Goal: Task Accomplishment & Management: Manage account settings

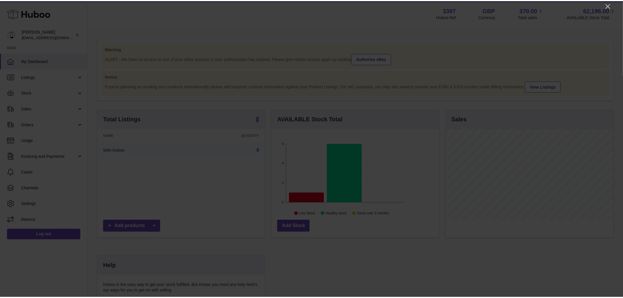
scroll to position [92, 169]
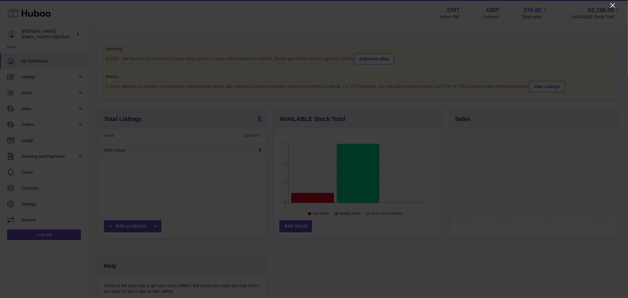
click at [561, 3] on icon "Close" at bounding box center [612, 5] width 7 height 7
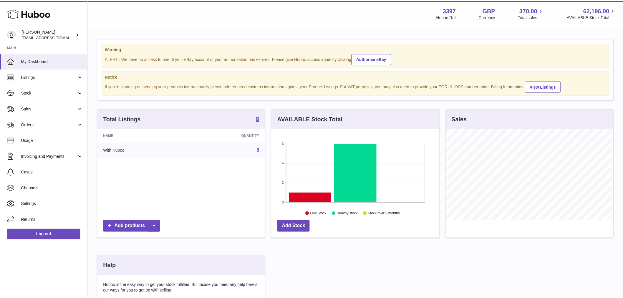
scroll to position [294455, 294380]
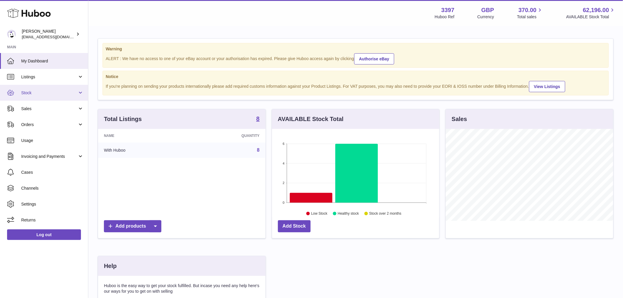
click at [53, 92] on span "Stock" at bounding box center [49, 93] width 56 height 6
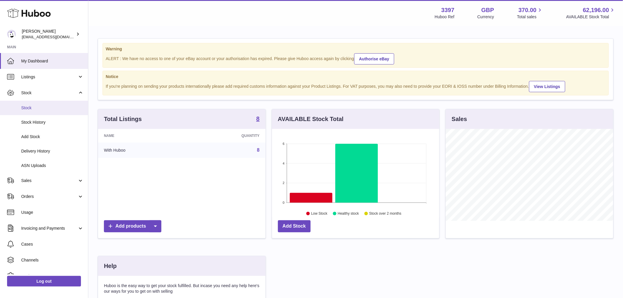
click at [51, 107] on span "Stock" at bounding box center [52, 108] width 62 height 6
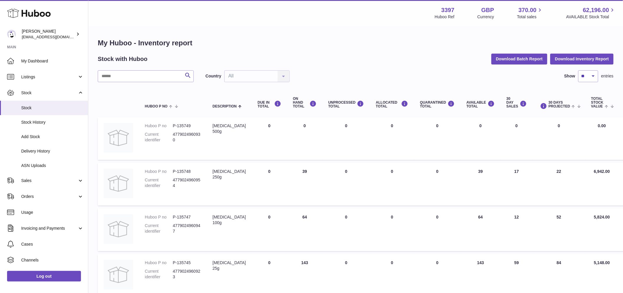
click at [338, 9] on div "Menu Huboo 3397 Huboo Ref GBP Currency 370.00 Total sales 62,196.00 AVAILABLE S…" at bounding box center [355, 13] width 521 height 14
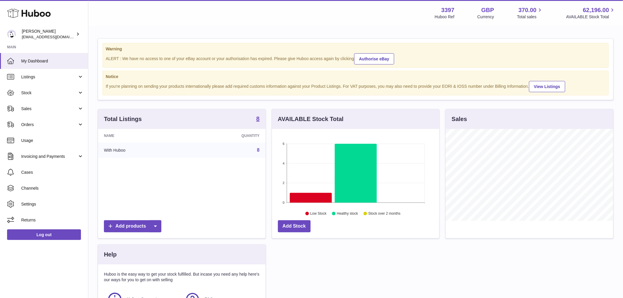
scroll to position [92, 167]
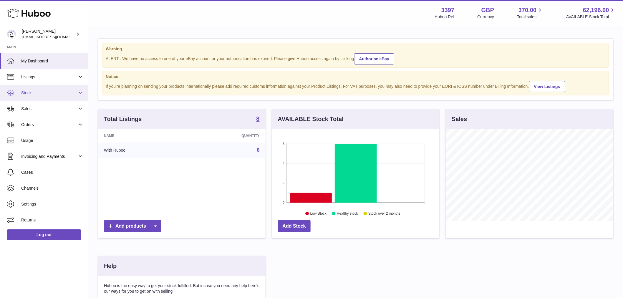
click at [52, 90] on span "Stock" at bounding box center [49, 93] width 56 height 6
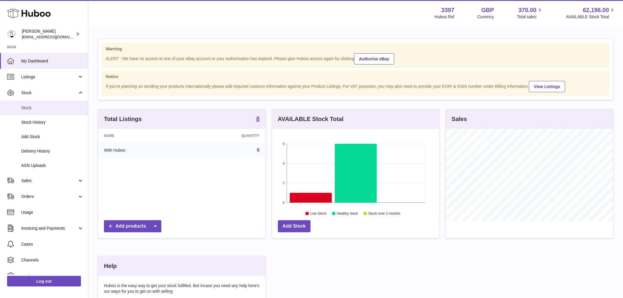
click at [45, 109] on span "Stock" at bounding box center [52, 108] width 62 height 6
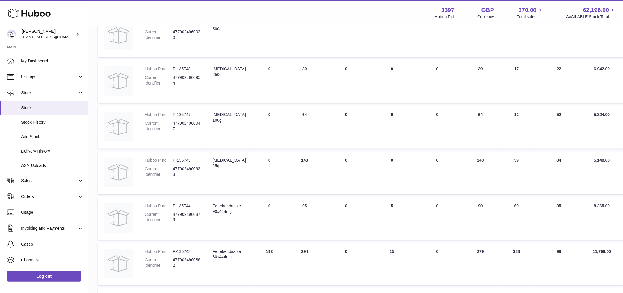
scroll to position [40, 0]
